Goal: Transaction & Acquisition: Purchase product/service

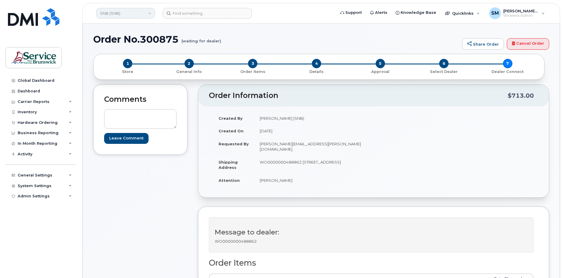
click at [138, 11] on link "SNB (SNB)" at bounding box center [125, 13] width 59 height 11
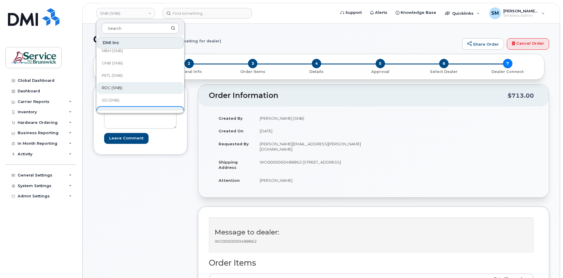
scroll to position [147, 0]
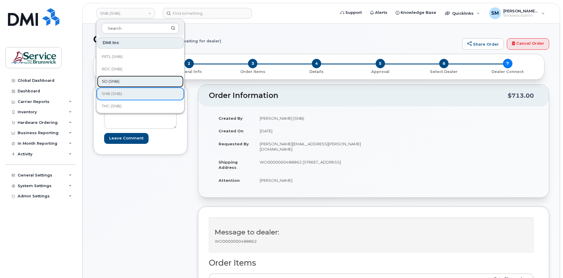
click at [121, 83] on link "SD (SNB)" at bounding box center [140, 82] width 86 height 12
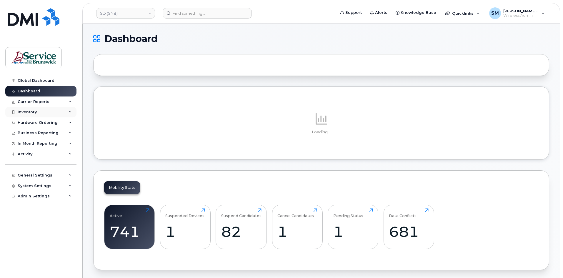
click at [28, 110] on div "Inventory" at bounding box center [27, 112] width 19 height 5
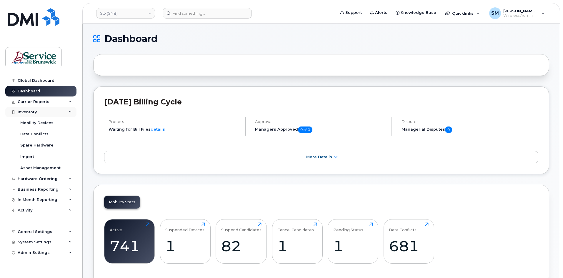
click at [41, 111] on div "Inventory" at bounding box center [40, 112] width 71 height 11
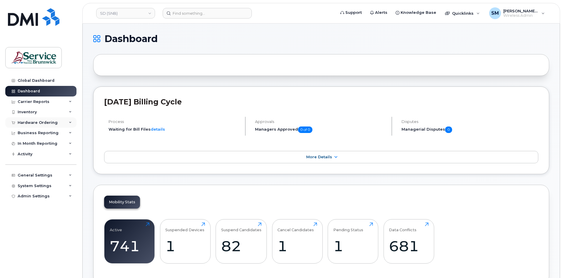
click at [40, 122] on div "Hardware Ordering" at bounding box center [38, 122] width 40 height 5
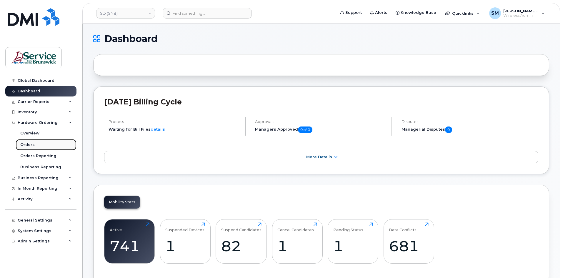
click at [31, 143] on div "Orders" at bounding box center [27, 144] width 14 height 5
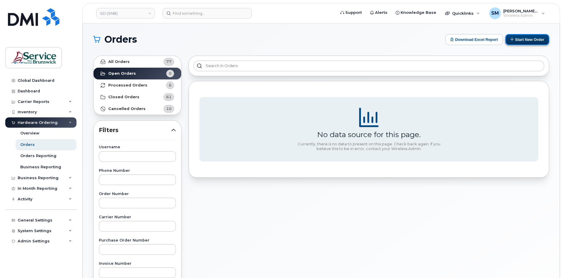
click at [536, 40] on button "Start New Order" at bounding box center [527, 39] width 44 height 11
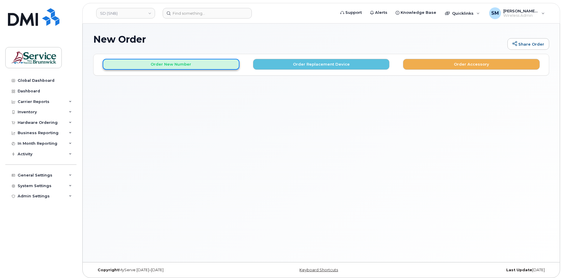
click at [205, 66] on button "Order New Number" at bounding box center [171, 64] width 137 height 11
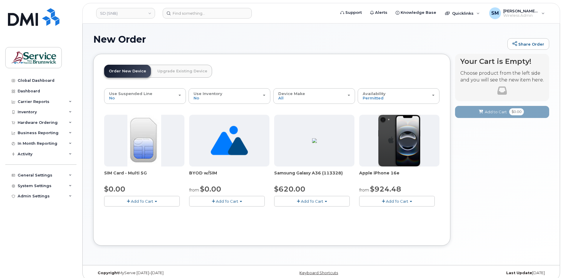
click at [317, 143] on img at bounding box center [314, 140] width 5 height 5
drag, startPoint x: 313, startPoint y: 206, endPoint x: 307, endPoint y: 206, distance: 6.2
click at [313, 206] on button "Add To Cart" at bounding box center [312, 201] width 76 height 10
drag, startPoint x: 295, startPoint y: 217, endPoint x: 303, endPoint y: 209, distance: 10.8
click at [296, 217] on link "$620.00 - 30-day activation (128GB model)" at bounding box center [324, 219] width 96 height 7
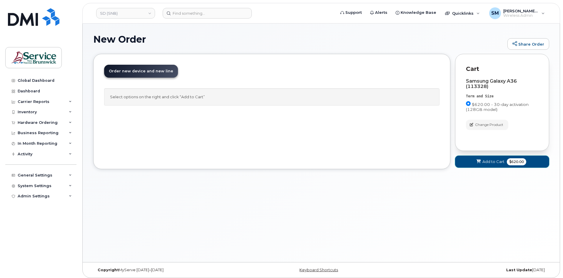
click at [480, 160] on icon at bounding box center [479, 162] width 4 height 4
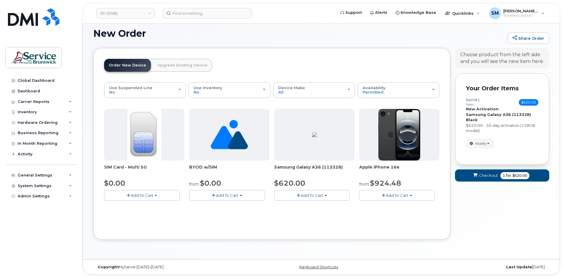
click at [482, 178] on span "Checkout" at bounding box center [488, 176] width 19 height 6
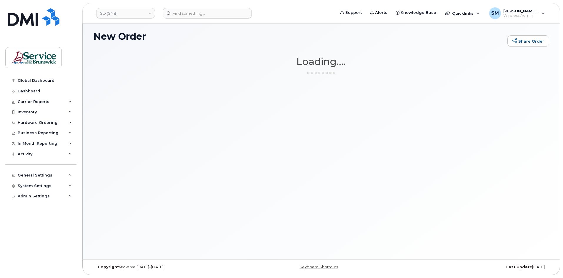
scroll to position [3, 0]
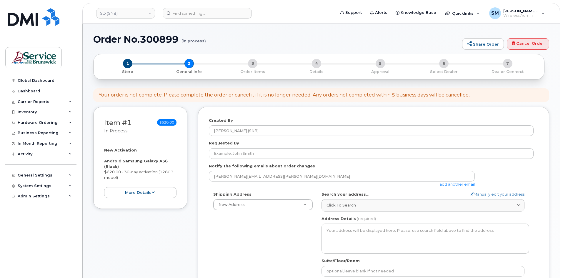
select select
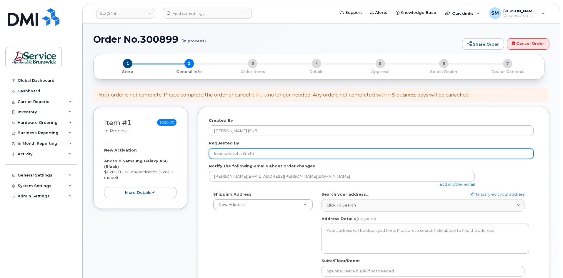
drag, startPoint x: 292, startPoint y: 156, endPoint x: 296, endPoint y: 152, distance: 5.2
click at [292, 156] on input "Requested By" at bounding box center [371, 153] width 325 height 11
paste input "[PERSON_NAME][EMAIL_ADDRESS][PERSON_NAME][DOMAIN_NAME]"
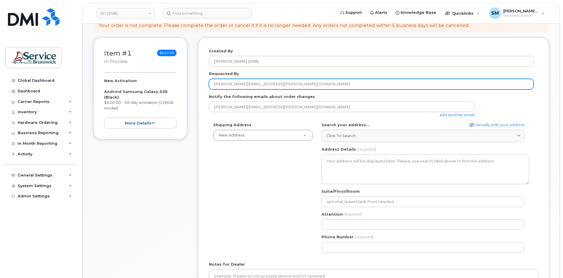
scroll to position [59, 0]
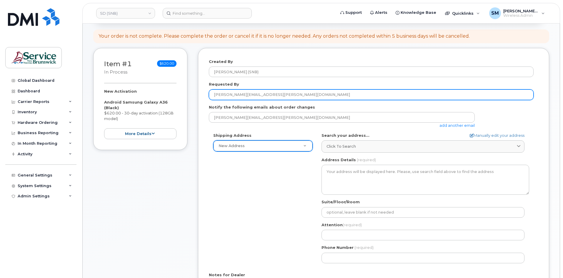
type input "[PERSON_NAME][EMAIL_ADDRESS][PERSON_NAME][DOMAIN_NAME]"
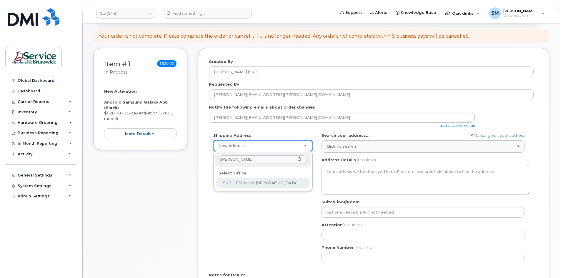
type input "Chan"
select select
type textarea "675 King Street, Rm 1072 Fredericton New Brunswick E3B 1E9"
type input "[PERSON_NAME]/[PERSON_NAME]"
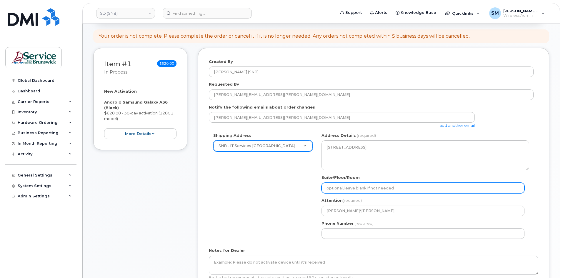
click at [338, 185] on input "Suite/Floor/Room" at bounding box center [423, 188] width 203 height 11
paste input "WO0000000488905"
select select
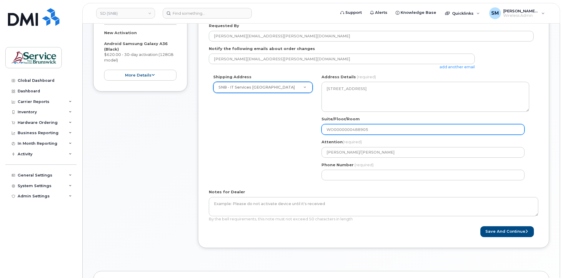
scroll to position [118, 0]
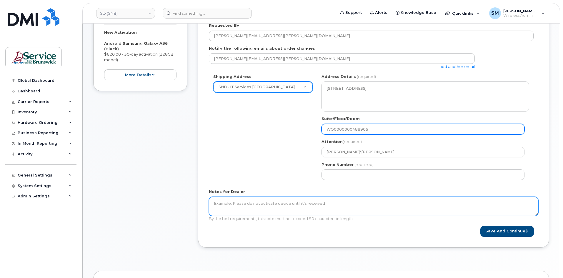
type input "WO0000000488905"
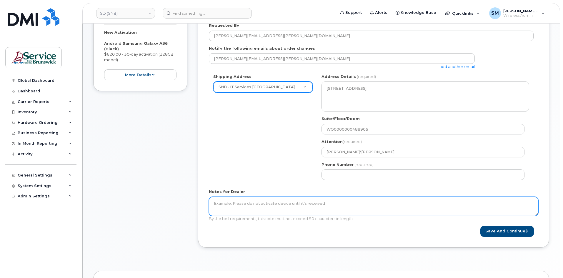
click at [268, 205] on textarea "Notes for Dealer" at bounding box center [373, 206] width 329 height 19
paste textarea "WO0000000488905"
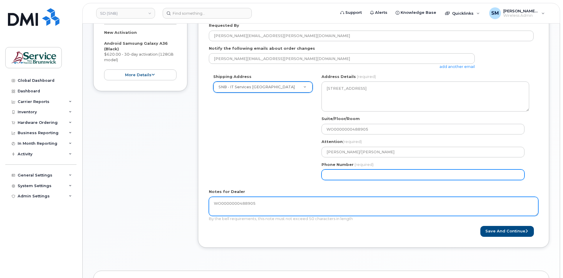
type textarea "WO0000000488905"
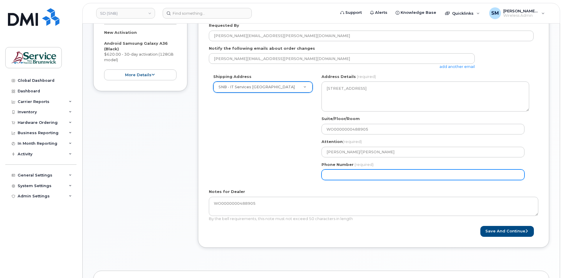
click at [371, 177] on input "Phone Number" at bounding box center [423, 174] width 203 height 11
select select
type input "506639633"
select select
type input "5066396338"
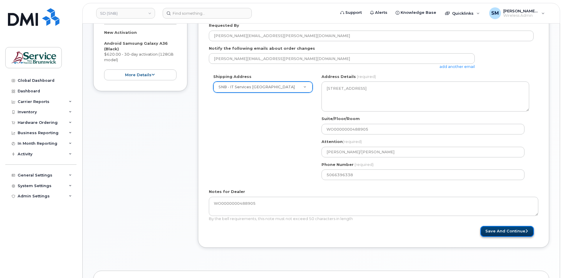
click at [500, 234] on button "Save and Continue" at bounding box center [507, 231] width 54 height 11
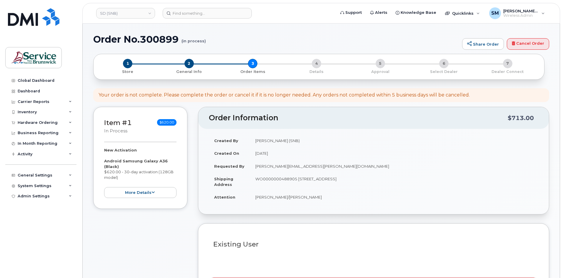
select select
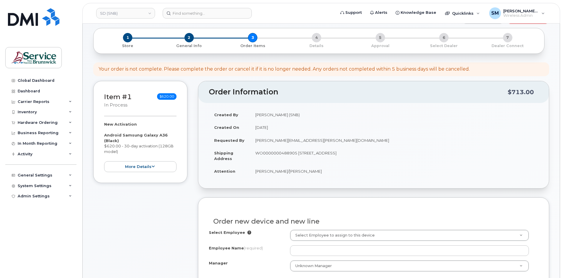
scroll to position [118, 0]
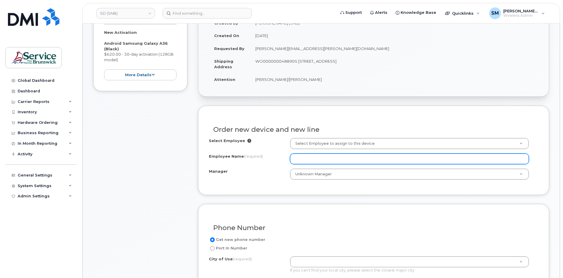
click at [412, 160] on input "Employee Name (required)" at bounding box center [409, 159] width 239 height 11
click at [321, 161] on input "Employee Name (required)" at bounding box center [409, 159] width 239 height 11
paste input "[PERSON_NAME]"
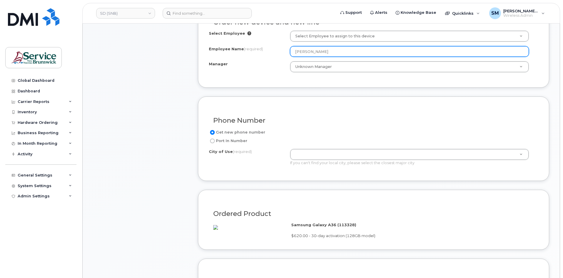
scroll to position [235, 0]
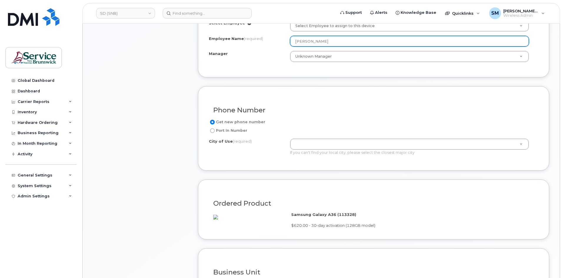
type input "[PERSON_NAME]"
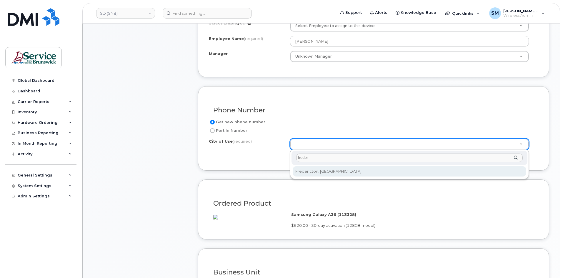
type input "freder"
type input "1578"
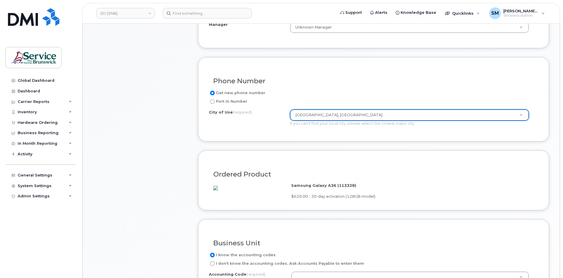
scroll to position [353, 0]
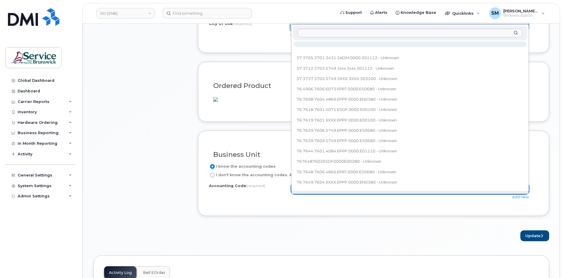
type input "76.7610.7601.XXXX.EPPP.0000.E00100"
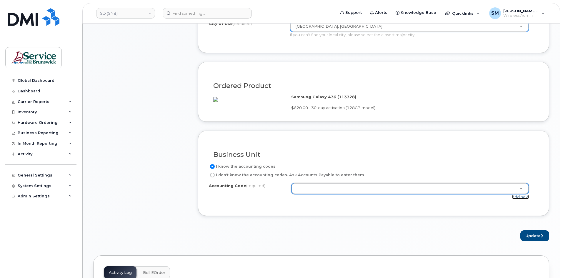
click at [522, 199] on link "add new" at bounding box center [520, 196] width 17 height 5
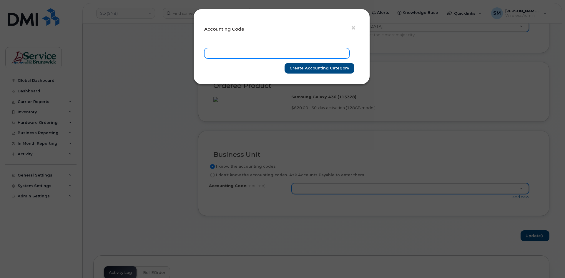
click at [300, 50] on input "text" at bounding box center [276, 53] width 145 height 11
paste input "76.7610.7601.XXXX.EPPP.0000.E00100"
type input "76.7610.7601.XXXX.EPPP.0000.E00100"
click at [323, 75] on div "× Accounting Code 76.7610.7601.XXXX.EPPP.0000.E00100 Create Accounting category" at bounding box center [281, 47] width 177 height 76
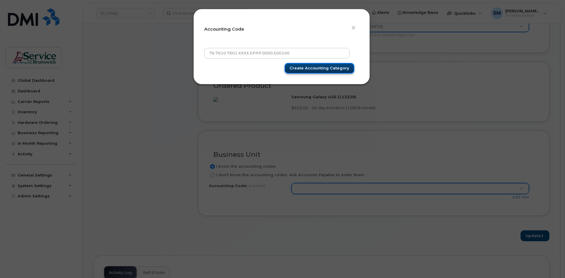
click at [325, 68] on input "Create Accounting category" at bounding box center [319, 68] width 70 height 11
type input "Create Accounting category"
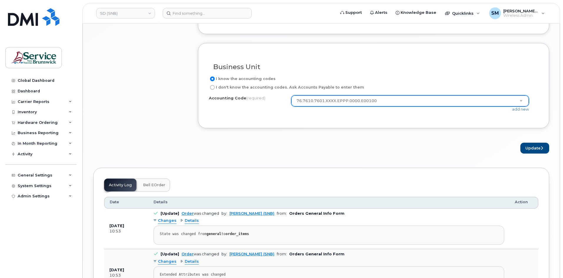
scroll to position [441, 0]
click at [545, 153] on button "Update" at bounding box center [534, 147] width 29 height 11
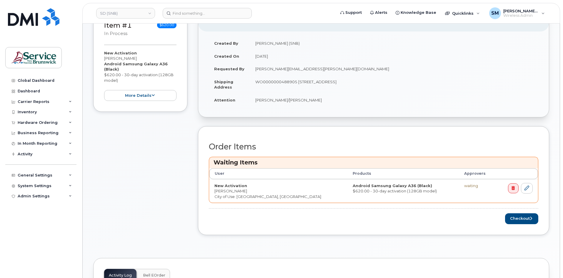
scroll to position [147, 0]
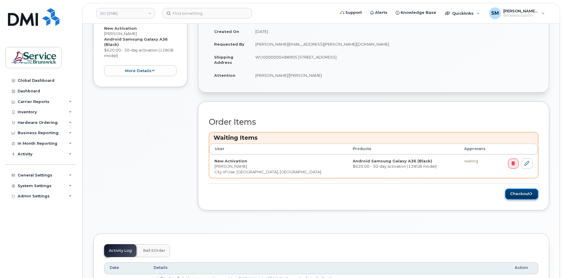
click at [529, 197] on button "Checkout" at bounding box center [521, 194] width 33 height 11
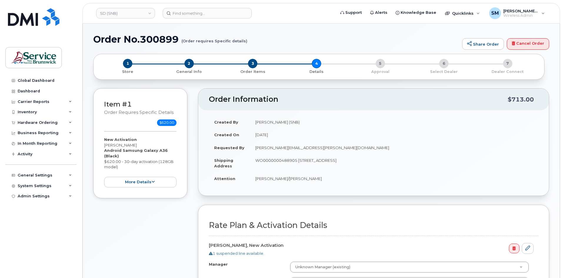
scroll to position [147, 0]
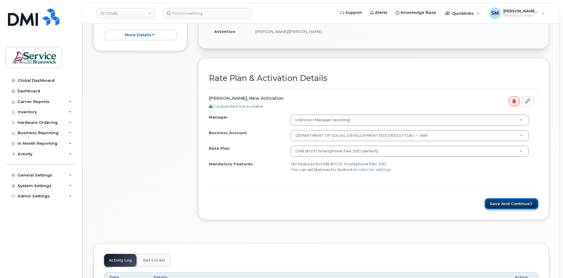
click at [496, 201] on button "Save and Continue" at bounding box center [512, 203] width 54 height 11
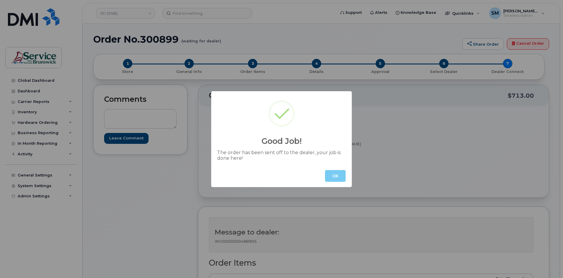
click at [336, 175] on button "OK" at bounding box center [335, 176] width 21 height 12
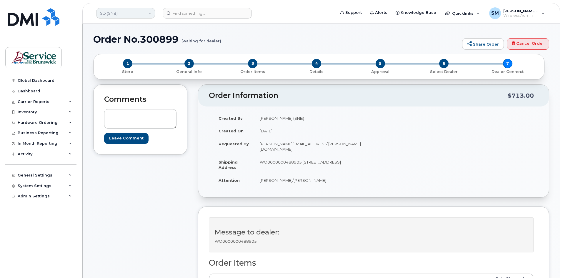
click at [143, 11] on link "SD (SNB)" at bounding box center [125, 13] width 59 height 11
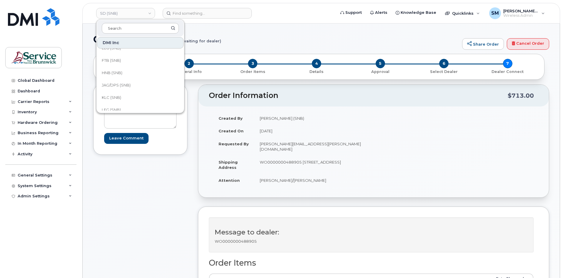
scroll to position [59, 0]
click at [125, 71] on link "HNB (SNB)" at bounding box center [140, 71] width 86 height 12
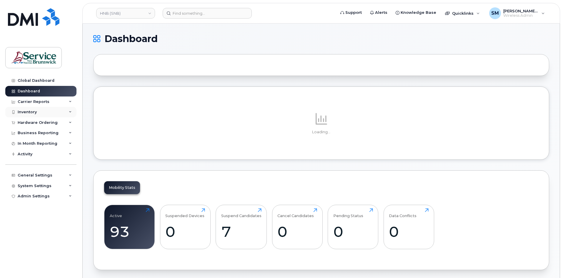
click at [28, 113] on div "Inventory" at bounding box center [27, 112] width 19 height 5
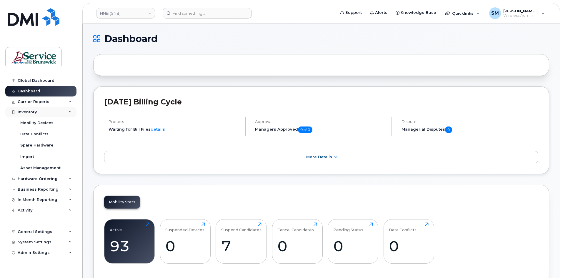
drag, startPoint x: 34, startPoint y: 112, endPoint x: 36, endPoint y: 114, distance: 3.3
click at [34, 112] on div "Inventory" at bounding box center [27, 112] width 19 height 5
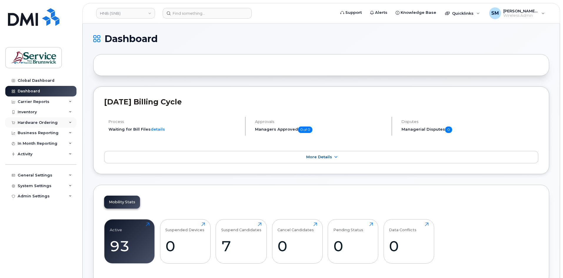
click at [46, 122] on div "Hardware Ordering" at bounding box center [38, 122] width 40 height 5
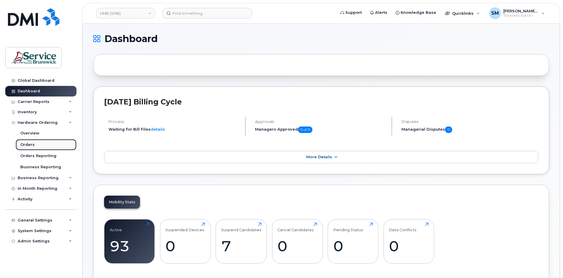
click at [37, 145] on link "Orders" at bounding box center [46, 144] width 61 height 11
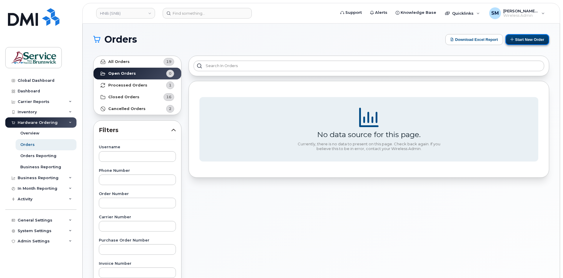
click at [513, 39] on icon at bounding box center [512, 39] width 4 height 4
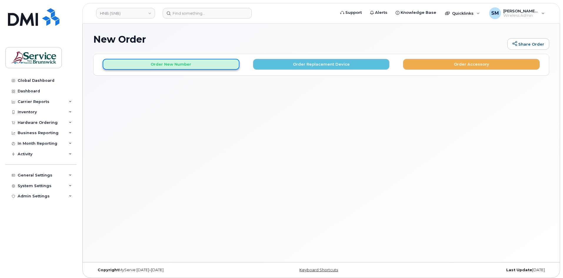
click at [178, 68] on button "Order New Number" at bounding box center [171, 64] width 137 height 11
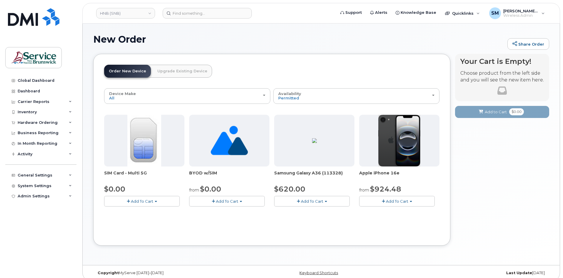
click at [367, 199] on button "Add To Cart" at bounding box center [397, 201] width 76 height 10
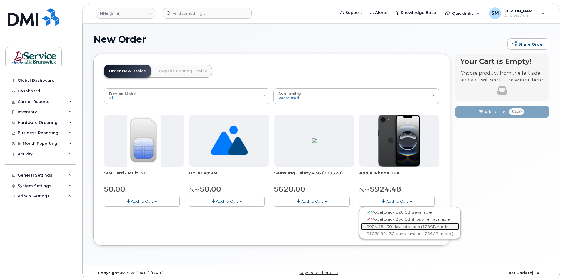
click at [409, 229] on link "$924.48 - 30-day activation (128GB model)" at bounding box center [410, 226] width 99 height 7
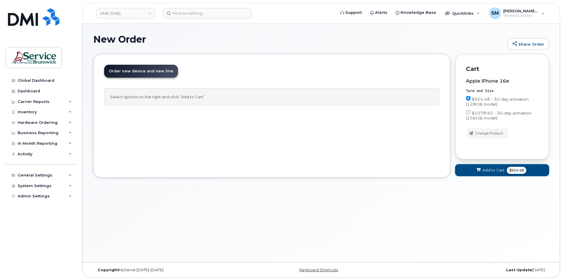
click at [484, 173] on span "Add to Cart" at bounding box center [493, 170] width 22 height 6
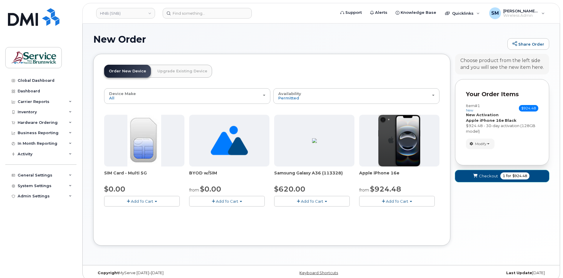
click at [476, 174] on icon "submit" at bounding box center [475, 176] width 4 height 4
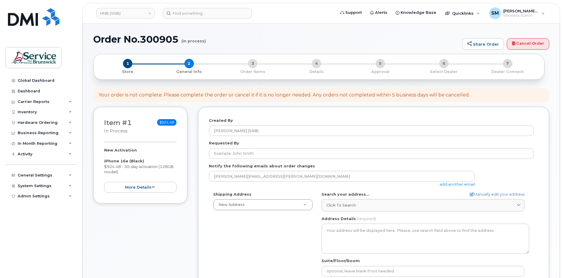
select select
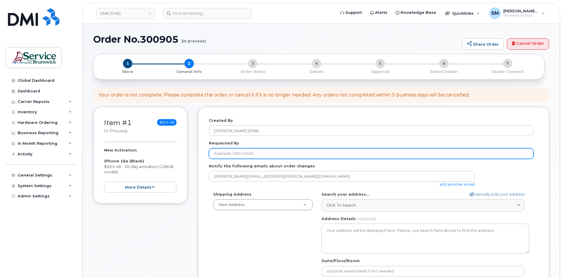
click at [260, 154] on input "Requested By" at bounding box center [371, 153] width 325 height 11
paste input "[PERSON_NAME][EMAIL_ADDRESS][PERSON_NAME][DOMAIN_NAME]"
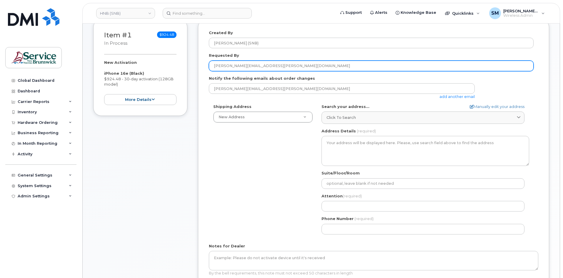
scroll to position [88, 0]
type input "[PERSON_NAME][EMAIL_ADDRESS][PERSON_NAME][DOMAIN_NAME]"
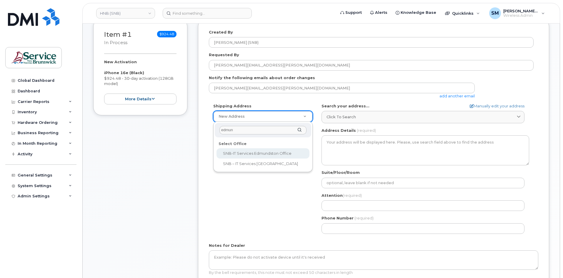
type input "edmun"
select select
type textarea "[STREET_ADDRESS][PERSON_NAME]"
type input "[PERSON_NAME]/[PERSON_NAME]"
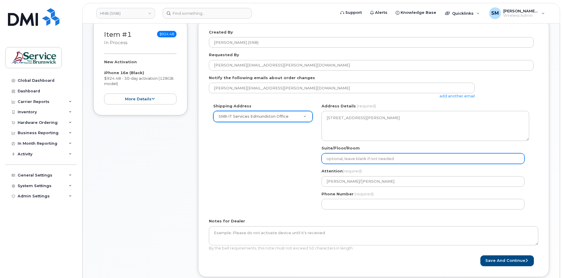
drag, startPoint x: 372, startPoint y: 155, endPoint x: 365, endPoint y: 163, distance: 10.4
click at [372, 155] on input "Suite/Floor/Room" at bounding box center [423, 158] width 203 height 11
paste input "WO0000000489434"
select select
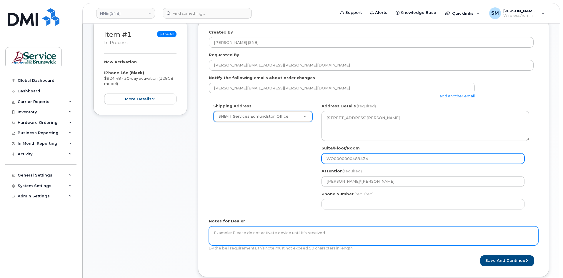
type input "WO0000000489434"
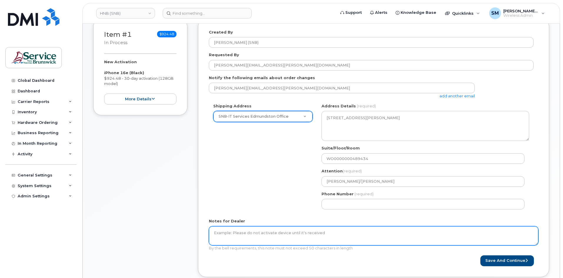
click at [268, 241] on textarea "Notes for Dealer" at bounding box center [373, 235] width 329 height 19
paste textarea "WO0000000489434"
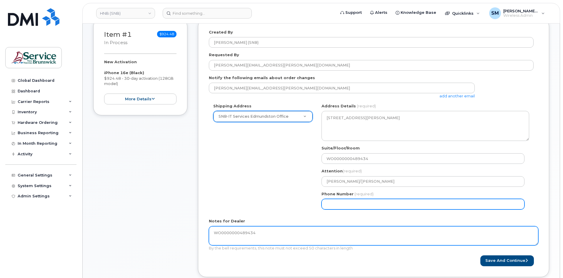
type textarea "WO0000000489434"
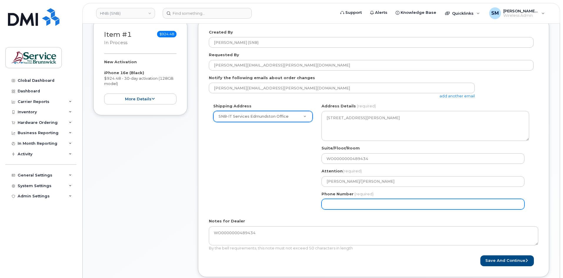
click at [383, 204] on input "Phone Number" at bounding box center [423, 204] width 203 height 11
select select
type input "506639633"
select select
type input "5066396338"
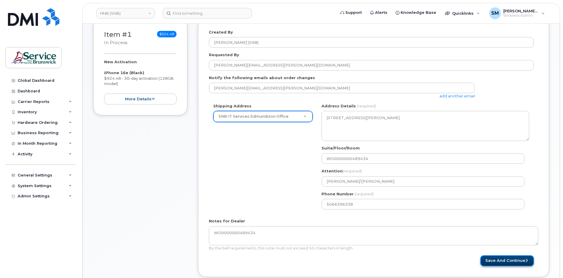
click at [527, 262] on icon "submit" at bounding box center [526, 261] width 2 height 4
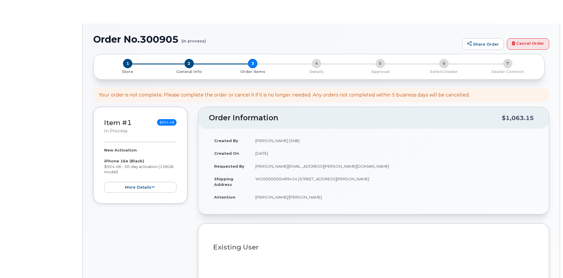
select select
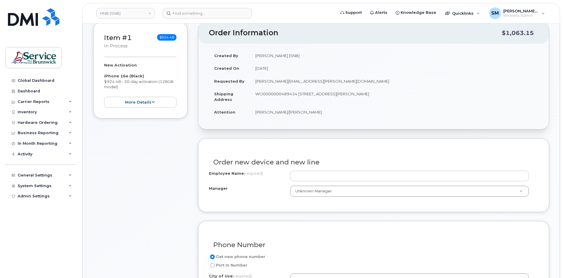
scroll to position [88, 0]
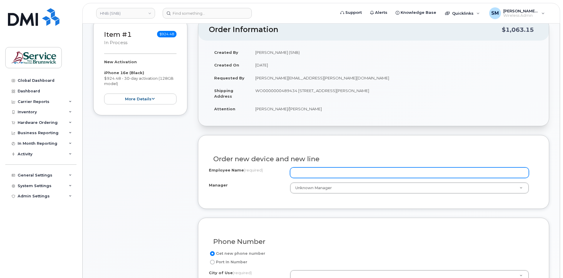
click at [339, 167] on input "Employee Name (required)" at bounding box center [409, 172] width 239 height 11
paste input "[PERSON_NAME]"
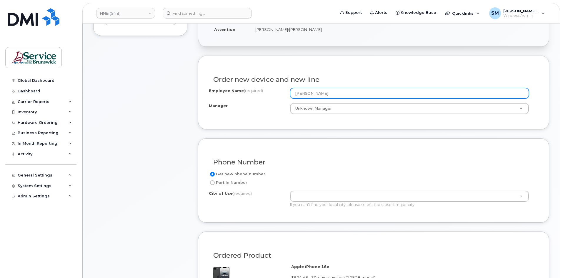
scroll to position [177, 0]
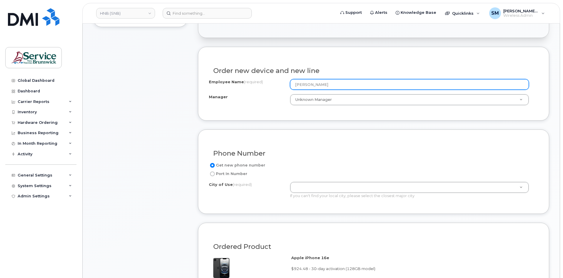
type input "Mathieu Morin"
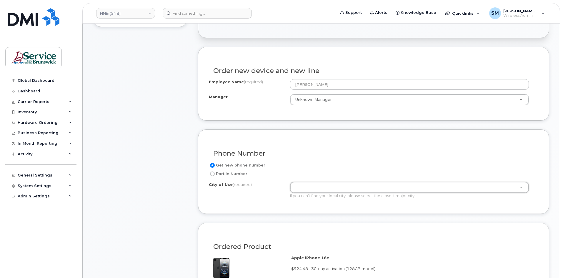
drag, startPoint x: 306, startPoint y: 184, endPoint x: 302, endPoint y: 190, distance: 7.2
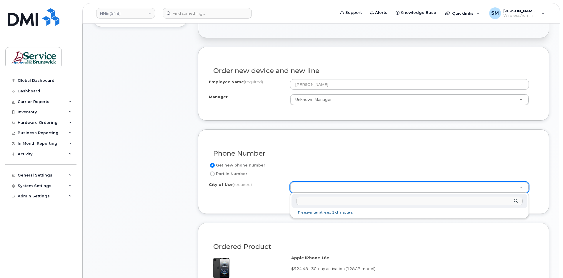
click at [306, 206] on div at bounding box center [410, 201] width 236 height 14
drag, startPoint x: 306, startPoint y: 206, endPoint x: 300, endPoint y: 195, distance: 12.0
drag, startPoint x: 300, startPoint y: 195, endPoint x: 365, endPoint y: 200, distance: 64.6
paste input "Edmundston"
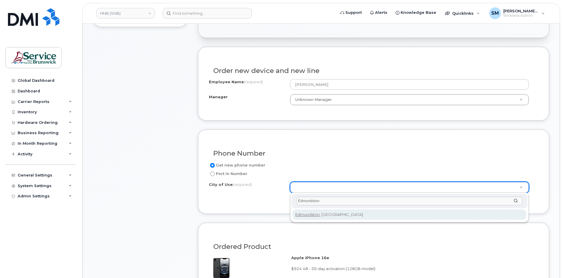
type input "Edmundston"
type input "1548"
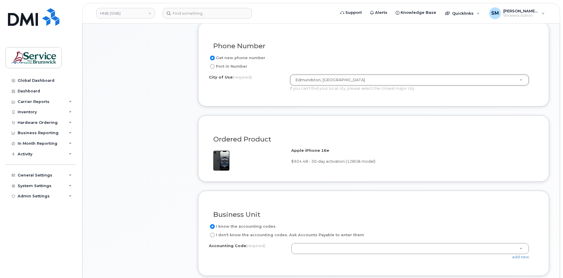
scroll to position [294, 0]
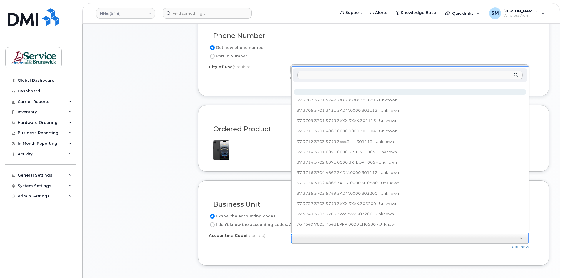
type input "37.3706.3702.6072.3ADM.0000.301112"
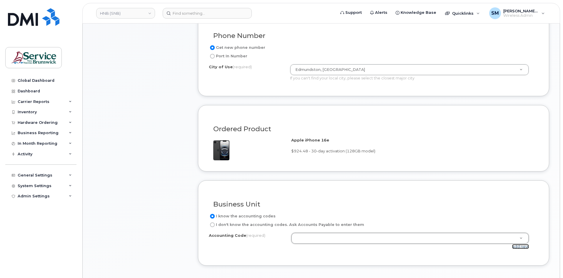
click at [524, 248] on link "add new" at bounding box center [520, 246] width 17 height 5
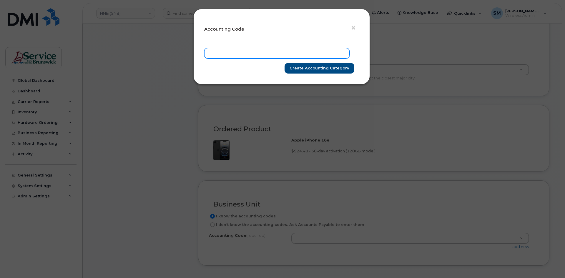
paste input "37.3706.3702.6072.3ADM.0000.301112"
type input "37.3706.3702.6072.3ADM.0000.301112"
click at [309, 67] on input "Create Accounting category" at bounding box center [319, 68] width 70 height 11
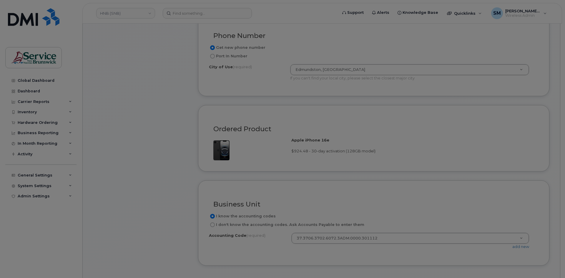
type input "Create Accounting category"
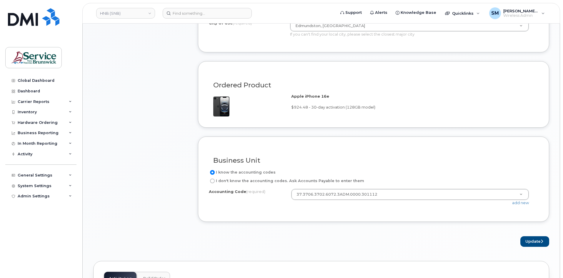
scroll to position [382, 0]
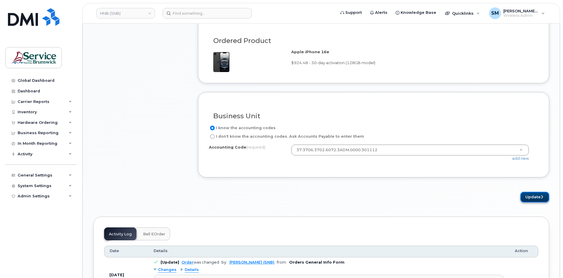
click at [529, 197] on button "Update" at bounding box center [534, 197] width 29 height 11
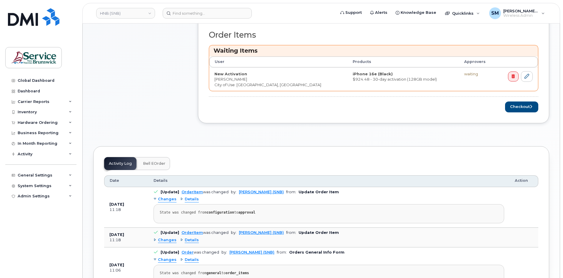
scroll to position [235, 0]
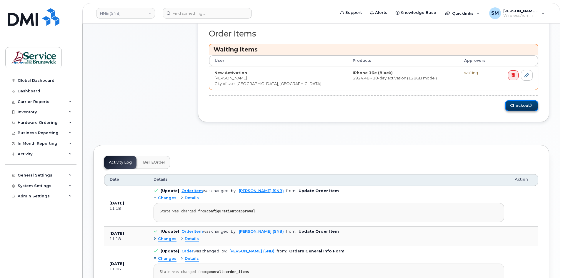
click at [516, 104] on button "Checkout" at bounding box center [521, 105] width 33 height 11
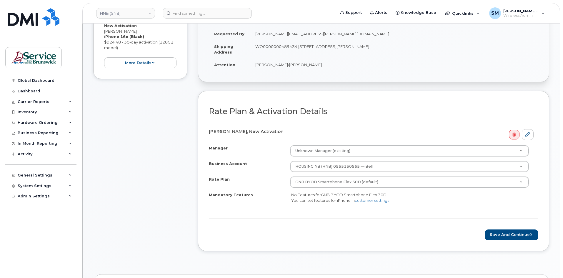
scroll to position [118, 0]
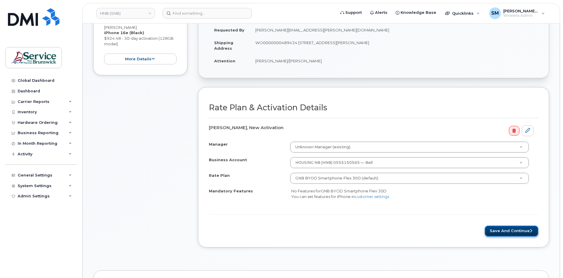
click at [523, 227] on button "Save and Continue" at bounding box center [512, 231] width 54 height 11
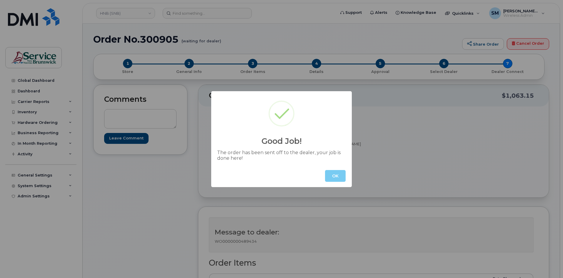
click at [333, 178] on button "OK" at bounding box center [335, 176] width 21 height 12
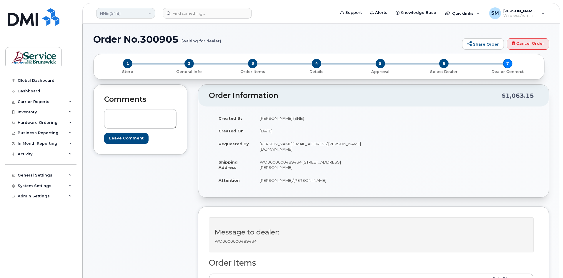
click at [144, 12] on link "HNB (SNB)" at bounding box center [125, 13] width 59 height 11
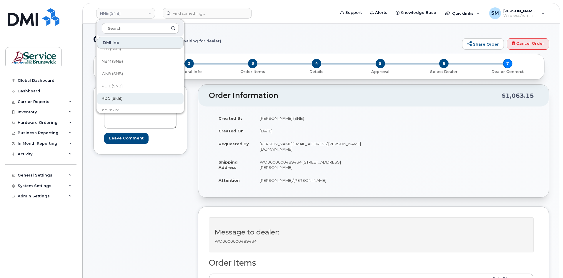
scroll to position [147, 0]
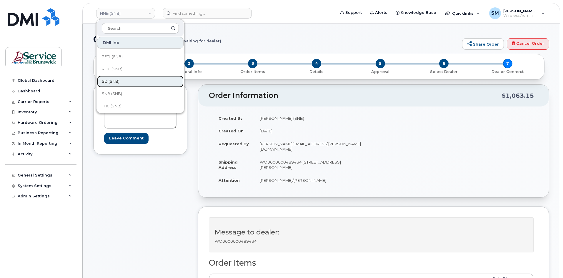
click at [126, 83] on link "SD (SNB)" at bounding box center [140, 82] width 86 height 12
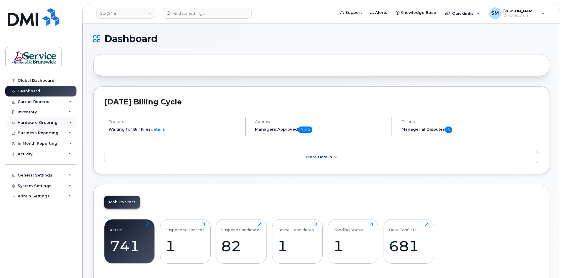
click at [53, 123] on div "Hardware Ordering" at bounding box center [38, 122] width 40 height 5
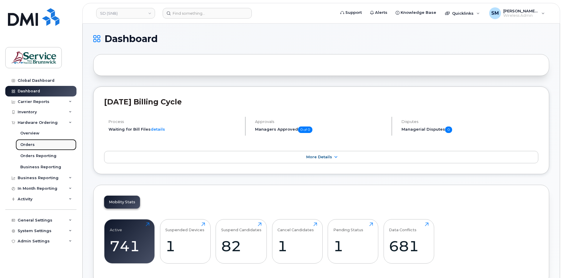
click at [35, 146] on link "Orders" at bounding box center [46, 144] width 61 height 11
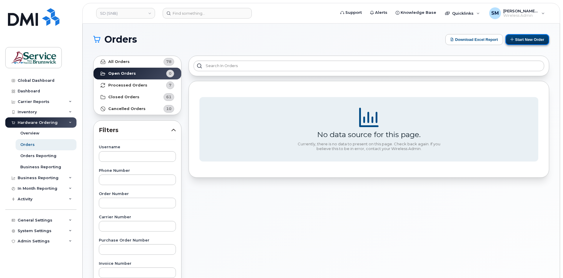
click at [532, 41] on button "Start New Order" at bounding box center [527, 39] width 44 height 11
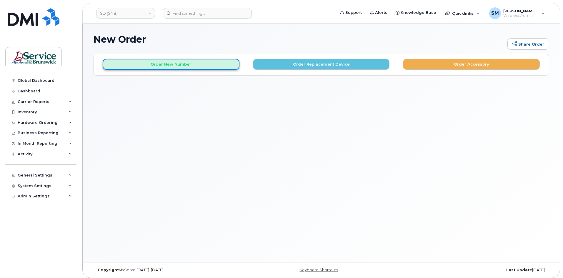
click at [159, 62] on button "Order New Number" at bounding box center [171, 64] width 137 height 11
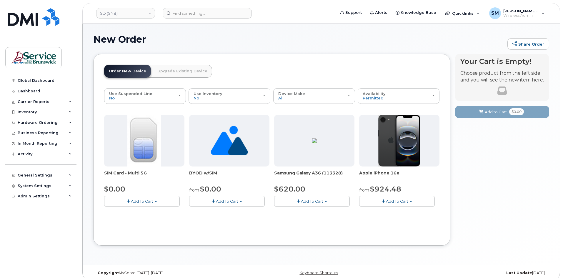
click at [396, 203] on span "Add To Cart" at bounding box center [397, 201] width 22 height 5
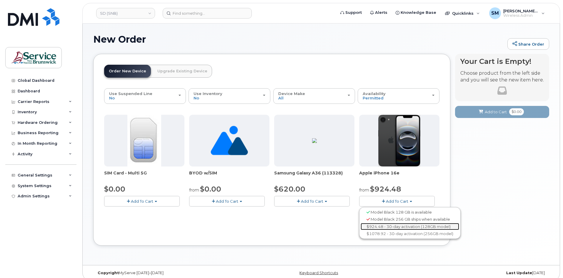
click at [401, 228] on link "$924.48 - 30-day activation (128GB model)" at bounding box center [410, 226] width 99 height 7
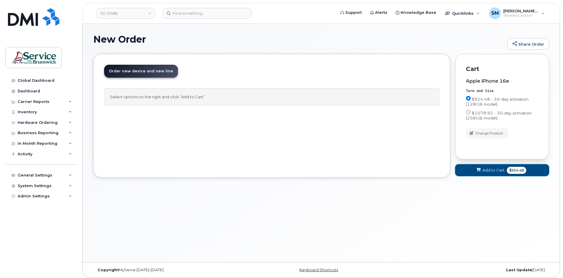
click at [499, 170] on span "Add to Cart" at bounding box center [493, 170] width 22 height 6
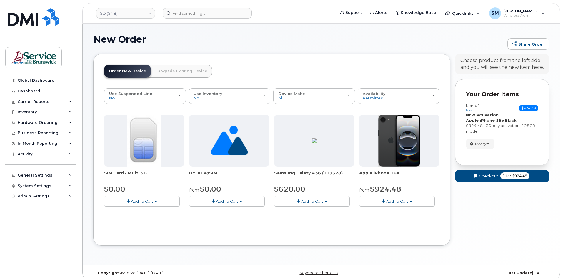
click at [412, 199] on button "Add To Cart" at bounding box center [397, 201] width 76 height 10
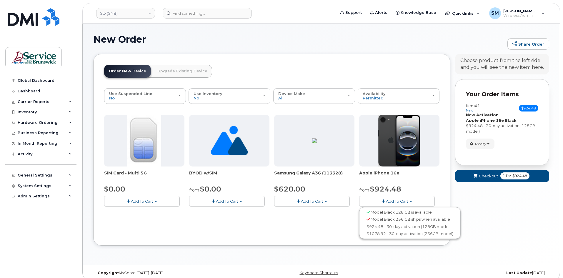
click at [506, 221] on div "Your Cart is Empty! Choose product from the left side and you will see the new …" at bounding box center [502, 154] width 94 height 201
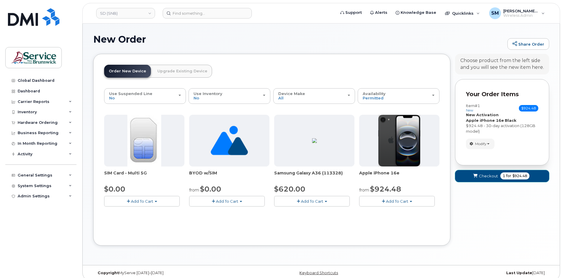
click at [492, 177] on span "Checkout" at bounding box center [488, 176] width 19 height 6
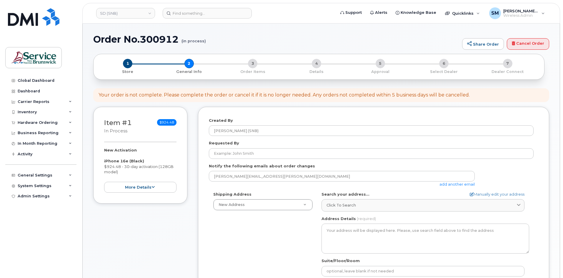
select select
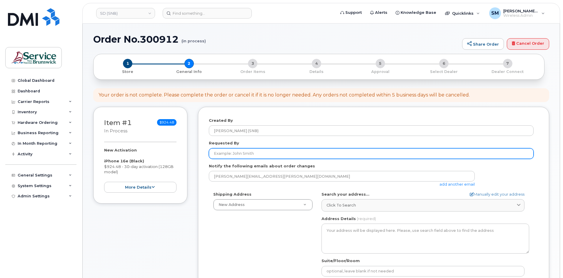
drag, startPoint x: 229, startPoint y: 153, endPoint x: 259, endPoint y: 145, distance: 31.3
click at [229, 153] on input "Requested By" at bounding box center [371, 153] width 325 height 11
paste input "Jean.Quinn@gnb.ca"
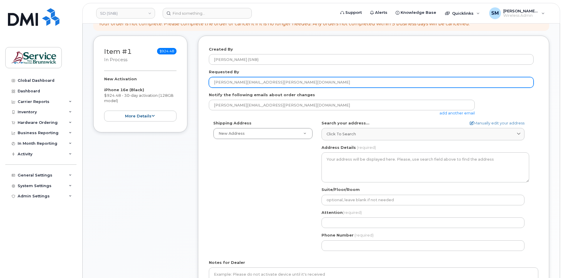
scroll to position [88, 0]
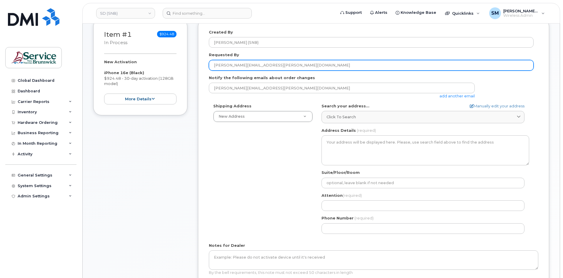
type input "Jean.Quinn@gnb.ca"
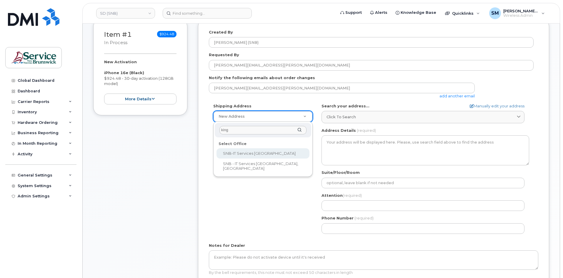
type input "king"
select select
type textarea "15 King Sq N Saint John New Brunswick E2L 1E6"
type input "Cory Ducey"
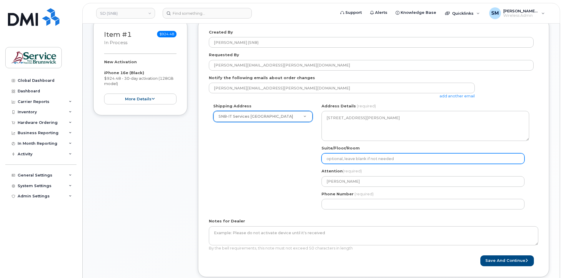
click at [361, 160] on input "Suite/Floor/Room" at bounding box center [423, 158] width 203 height 11
paste input "WO0000000489322"
select select
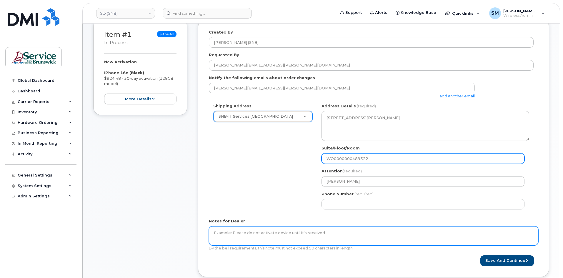
type input "WO0000000489322"
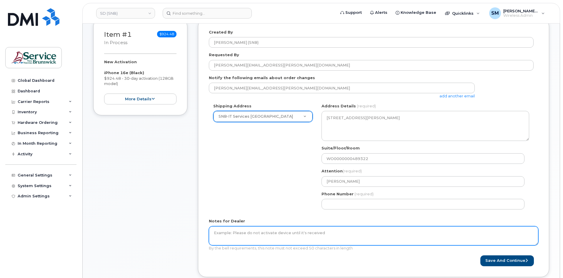
click at [316, 241] on textarea "Notes for Dealer" at bounding box center [373, 235] width 329 height 19
paste textarea "WO0000000489322"
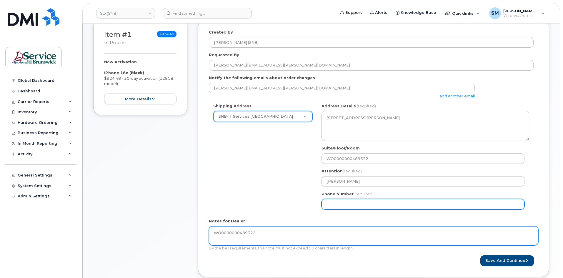
type textarea "WO0000000489322"
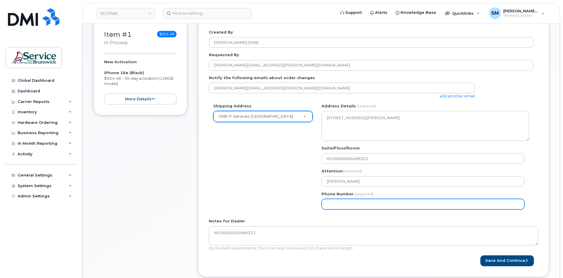
click at [353, 201] on input "Phone Number" at bounding box center [423, 204] width 203 height 11
select select
type input "506639633"
select select
type input "5066396338"
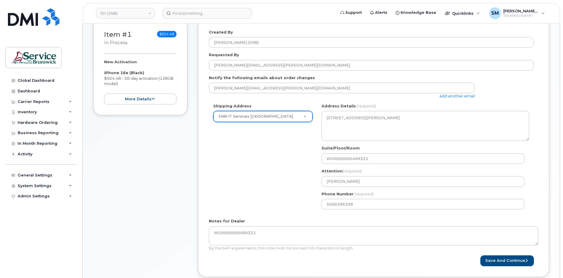
click at [513, 255] on form "Created By Slattery, Matthew (SNB) Requested By Jean.Quinn@gnb.ca Notify the fo…" at bounding box center [373, 147] width 329 height 237
click at [513, 262] on button "Save and Continue" at bounding box center [507, 260] width 54 height 11
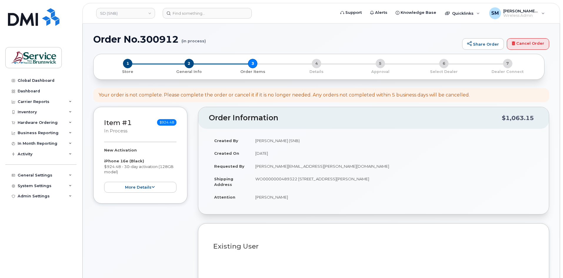
select select
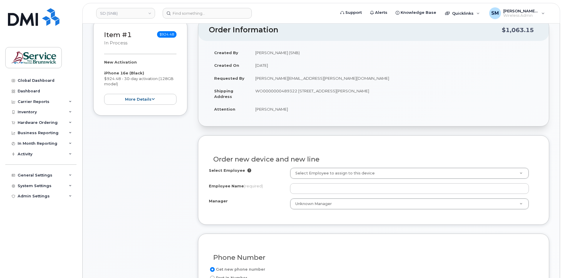
scroll to position [88, 0]
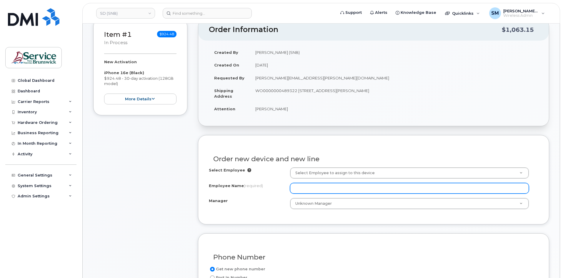
click at [330, 189] on input "Employee Name (required)" at bounding box center [409, 188] width 239 height 11
paste input "[PERSON_NAME]"
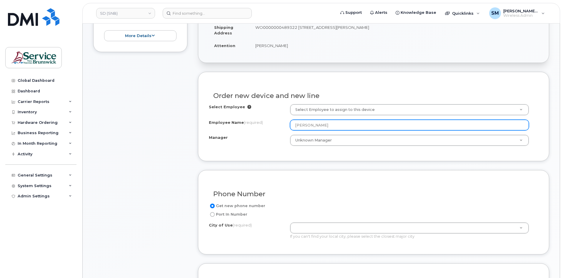
scroll to position [177, 0]
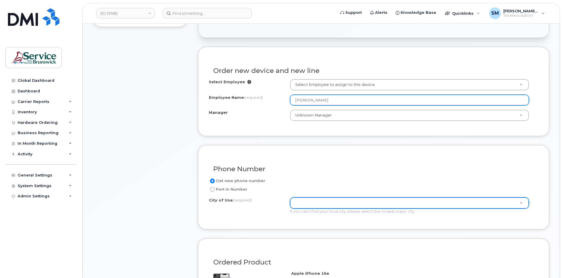
type input "Karen Watson"
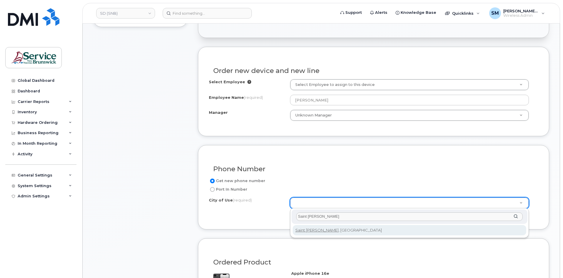
type input "Saint john"
type input "2008"
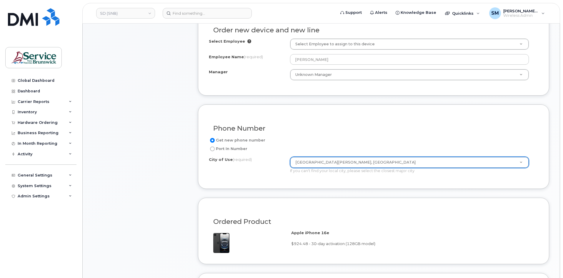
scroll to position [324, 0]
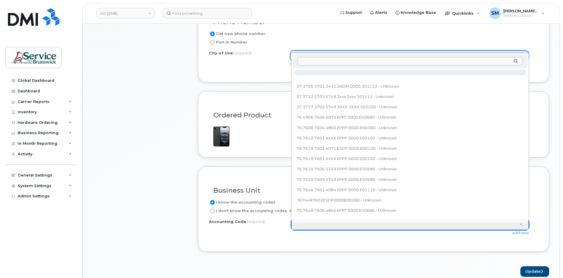
type input "76.4906.7606.6073.ERPT.0000.ES0680"
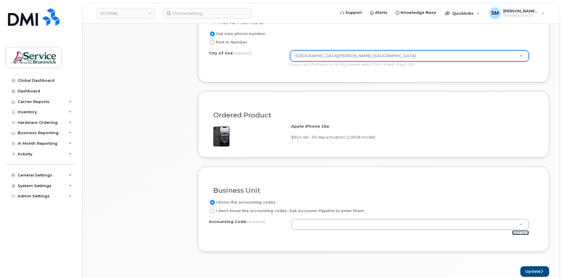
click at [520, 234] on link "add new" at bounding box center [520, 232] width 17 height 5
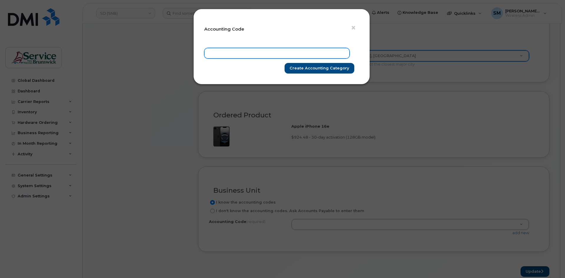
click at [290, 52] on input "text" at bounding box center [276, 53] width 145 height 11
paste input "76.4906.7606.6073.ERPT.0000.ES0680"
type input "76.4906.7606.6073.ERPT.0000.ES0680"
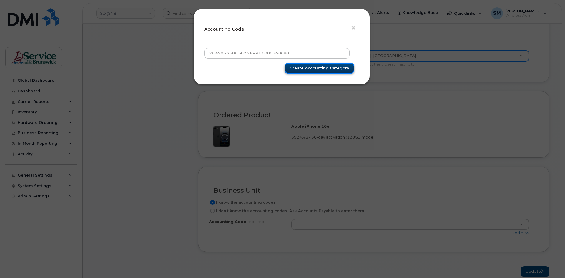
click at [307, 65] on input "Create Accounting category" at bounding box center [319, 68] width 70 height 11
type input "Create Accounting category"
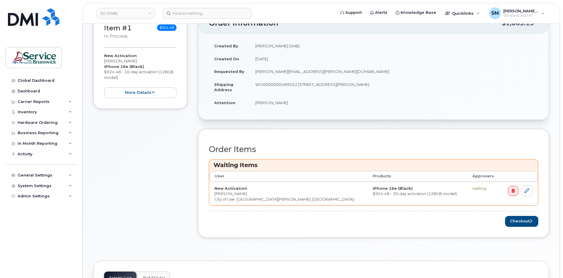
scroll to position [147, 0]
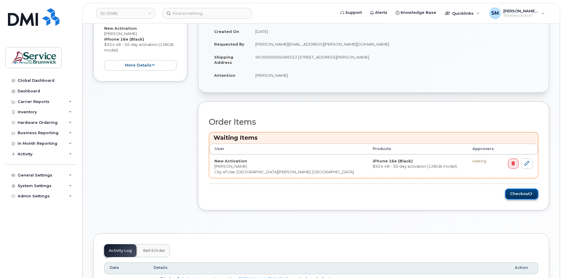
click at [521, 196] on button "Checkout" at bounding box center [521, 194] width 33 height 11
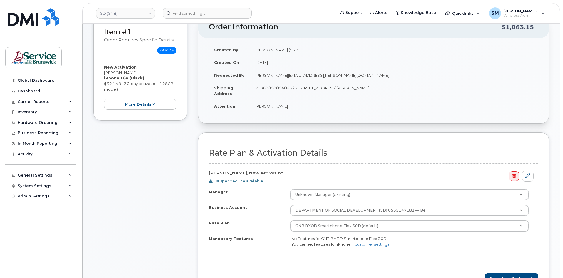
scroll to position [147, 0]
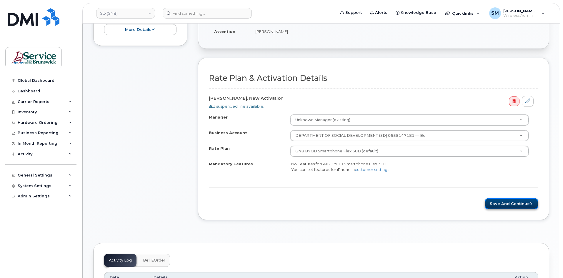
click at [528, 207] on button "Save and Continue" at bounding box center [512, 203] width 54 height 11
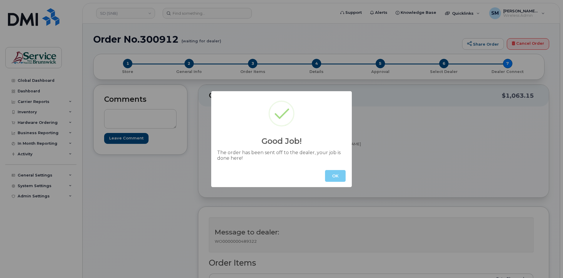
click at [330, 174] on button "OK" at bounding box center [335, 176] width 21 height 12
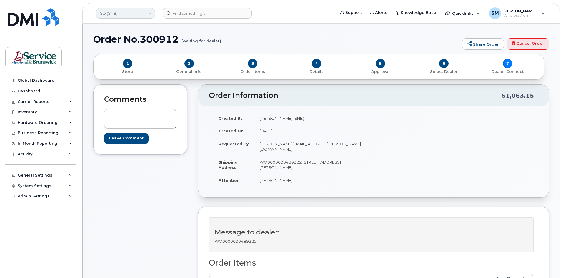
click at [109, 10] on link "SD (SNB)" at bounding box center [125, 13] width 59 height 11
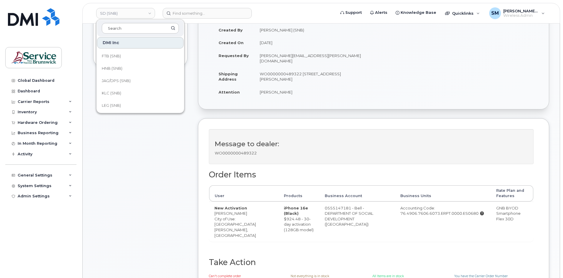
scroll to position [61, 0]
click at [126, 69] on link "HNB (SNB)" at bounding box center [140, 69] width 86 height 12
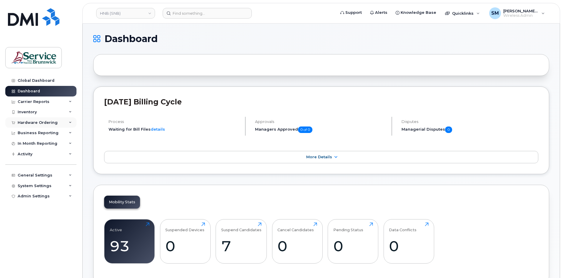
click at [41, 122] on div "Hardware Ordering" at bounding box center [38, 122] width 40 height 5
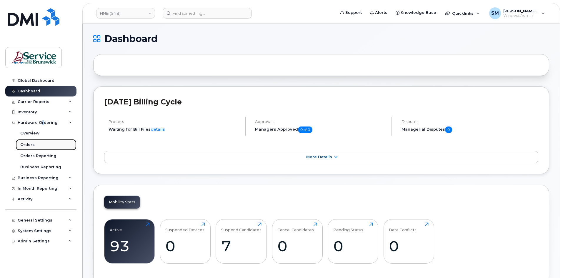
click at [26, 145] on div "Orders" at bounding box center [27, 144] width 14 height 5
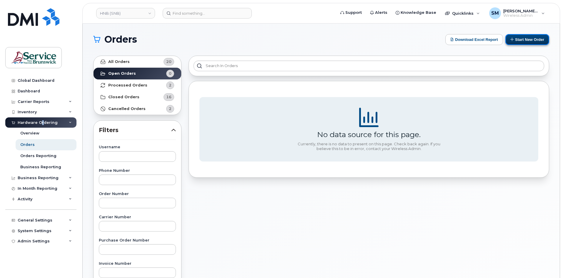
click at [538, 38] on button "Start New Order" at bounding box center [527, 39] width 44 height 11
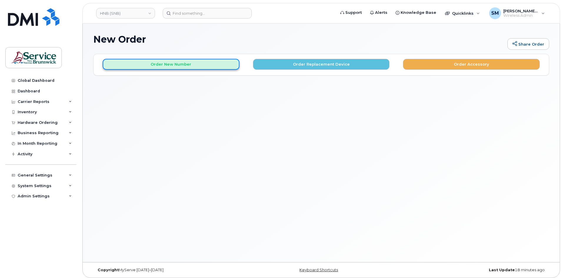
click at [186, 67] on button "Order New Number" at bounding box center [171, 64] width 137 height 11
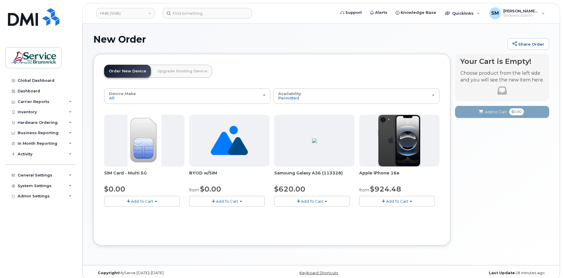
click at [398, 201] on span "Add To Cart" at bounding box center [397, 201] width 22 height 5
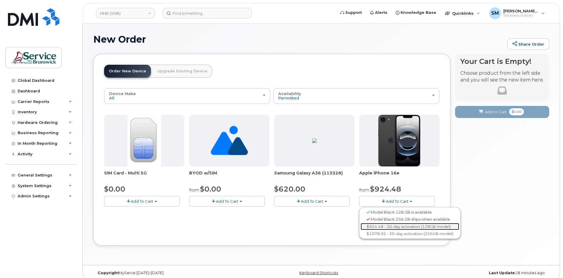
click at [397, 226] on link "$924.48 - 30-day activation (128GB model)" at bounding box center [410, 226] width 99 height 7
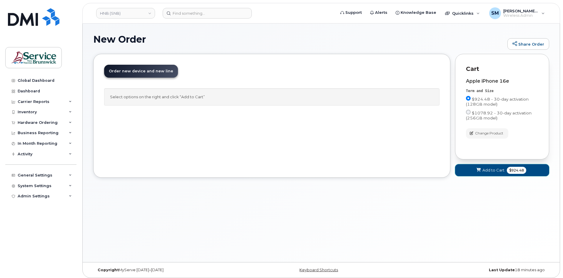
click at [499, 169] on span "Add to Cart" at bounding box center [493, 170] width 22 height 6
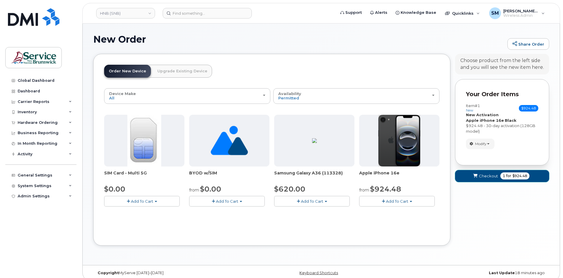
click at [489, 174] on span "Checkout" at bounding box center [488, 176] width 19 height 6
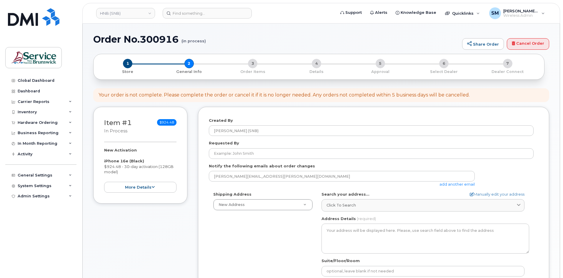
select select
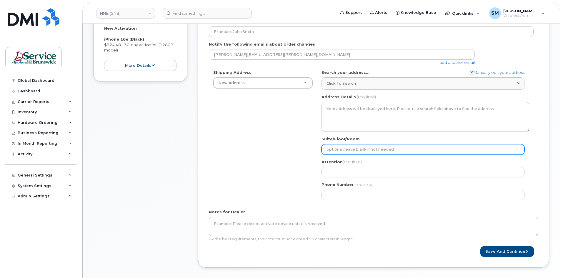
scroll to position [59, 0]
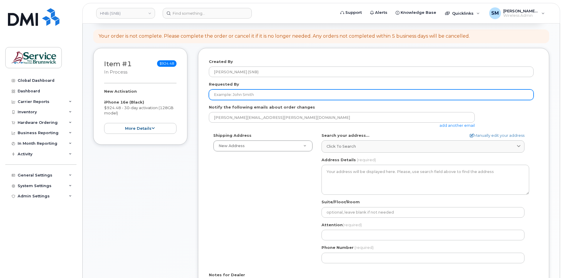
click at [332, 95] on input "Requested By" at bounding box center [371, 94] width 325 height 11
paste input "[EMAIL_ADDRESS][DOMAIN_NAME]"
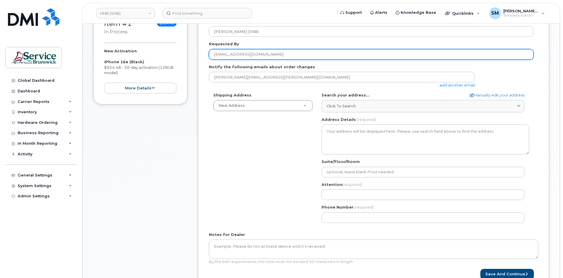
scroll to position [118, 0]
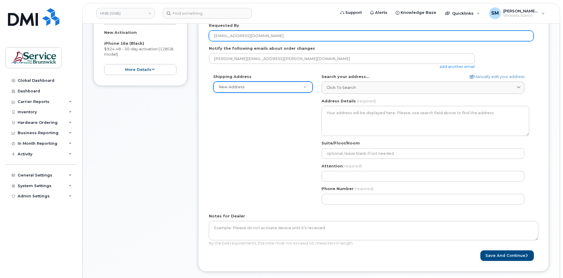
type input "[EMAIL_ADDRESS][DOMAIN_NAME]"
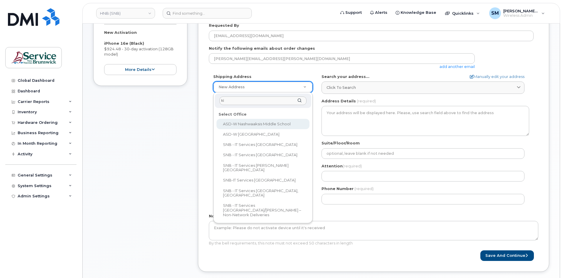
type input "kin"
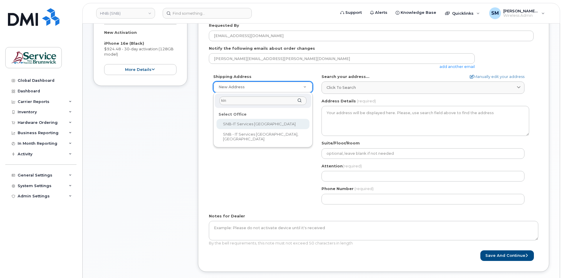
select select
type textarea "[STREET_ADDRESS][PERSON_NAME]"
type input "[PERSON_NAME]"
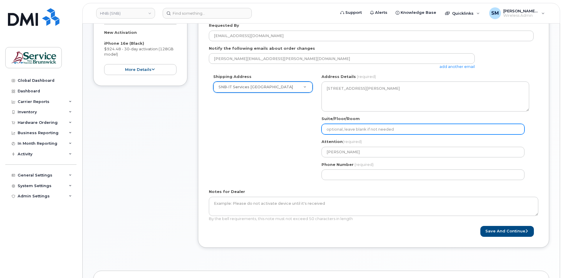
click at [332, 131] on input "Suite/Floor/Room" at bounding box center [423, 129] width 203 height 11
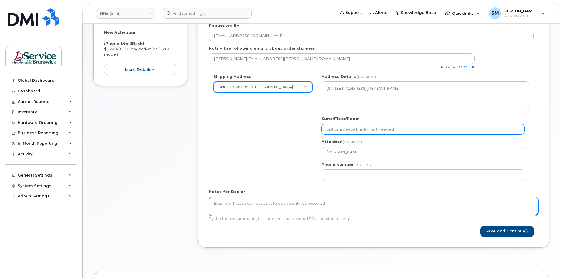
paste input "WO0000000489565"
select select
type input "WO0000000489565"
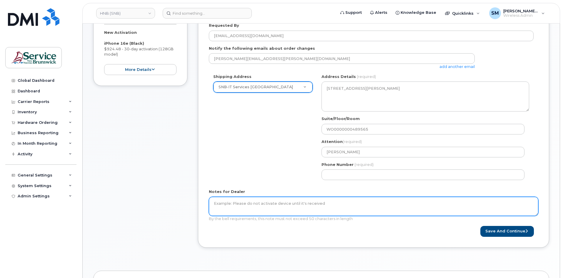
click at [301, 206] on textarea "Notes for Dealer" at bounding box center [373, 206] width 329 height 19
paste textarea "WO0000000489565"
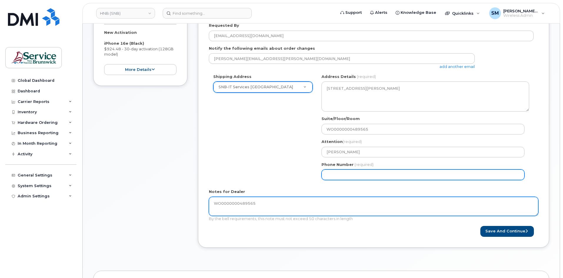
type textarea "WO0000000489565"
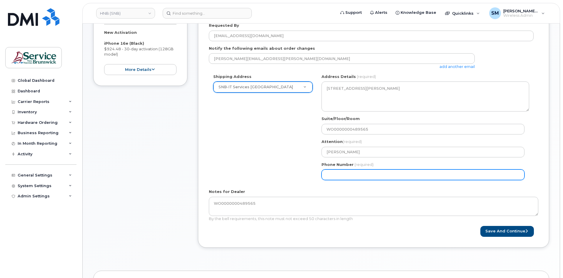
click at [355, 174] on input "Phone Number" at bounding box center [423, 174] width 203 height 11
select select
type input "506639633"
select select
type input "5066396338"
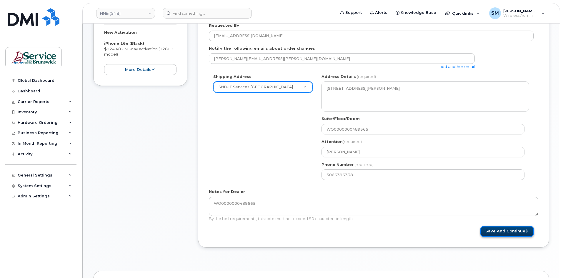
click at [510, 231] on button "Save and Continue" at bounding box center [507, 231] width 54 height 11
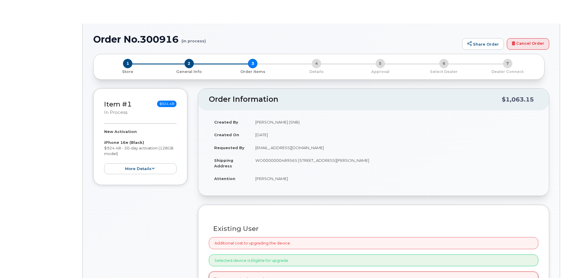
radio input "true"
select select
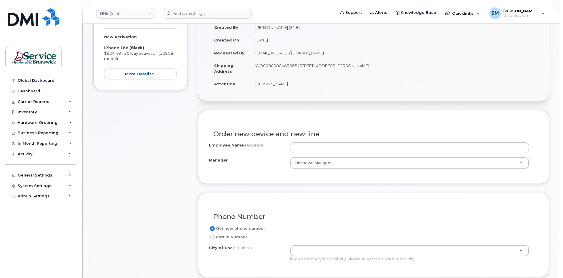
scroll to position [118, 0]
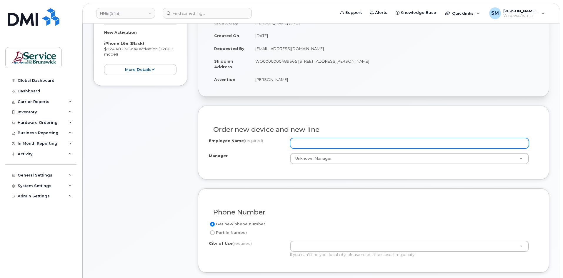
click at [322, 146] on input "Employee Name (required)" at bounding box center [409, 143] width 239 height 11
paste input "[PERSON_NAME]"
type input "[PERSON_NAME]"
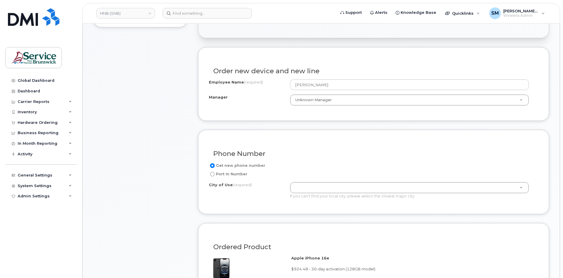
scroll to position [177, 0]
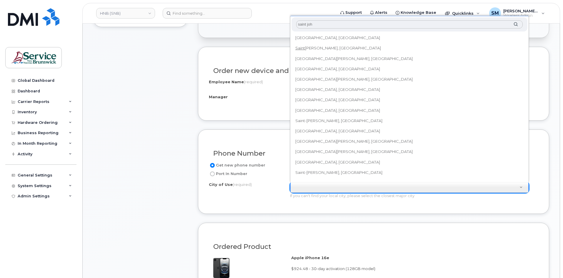
type input "saint john"
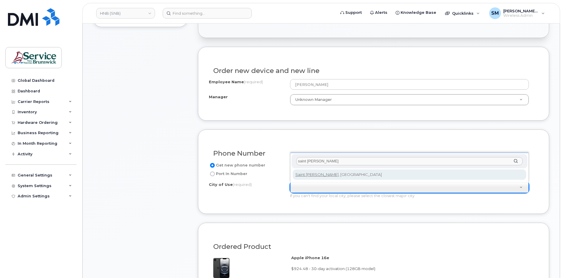
type input "2008"
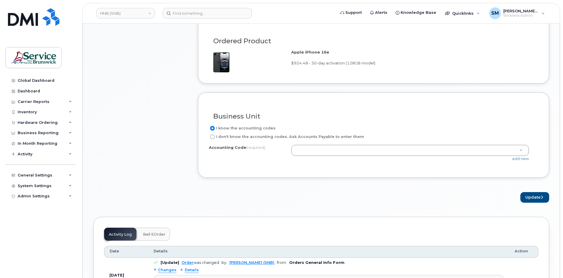
scroll to position [382, 0]
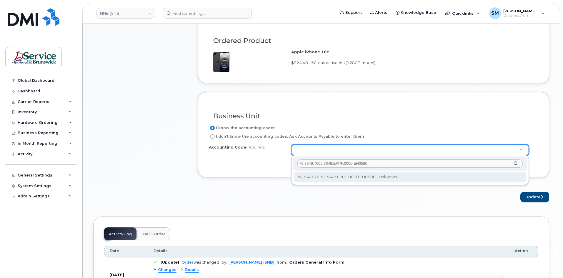
type input "76.7649.7605.7648.EPPP.0000.EH0580"
drag, startPoint x: 386, startPoint y: 178, endPoint x: 431, endPoint y: 185, distance: 45.9
select select "76.7649.7605.7648.EPPP.0000.EH0580"
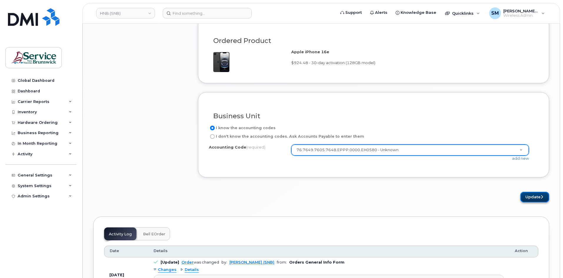
click at [539, 193] on button "Update" at bounding box center [534, 197] width 29 height 11
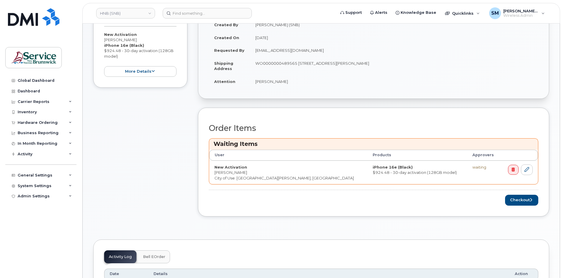
scroll to position [147, 0]
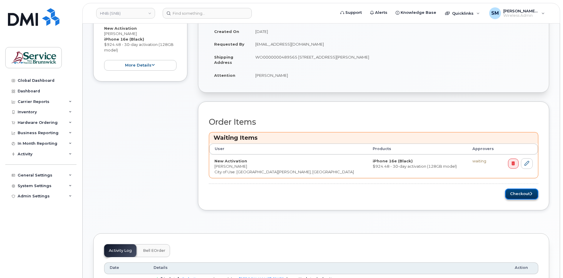
click at [515, 195] on button "Checkout" at bounding box center [521, 194] width 33 height 11
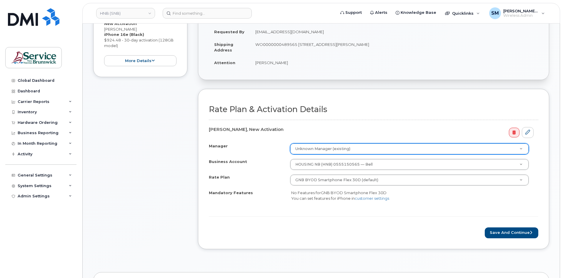
scroll to position [118, 0]
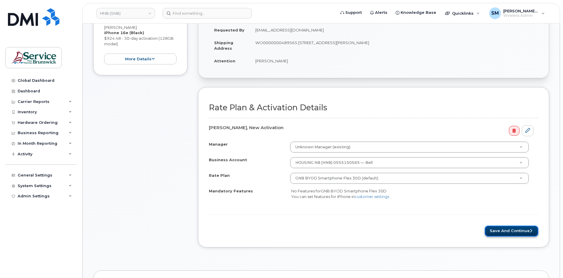
click at [512, 228] on button "Save and Continue" at bounding box center [512, 231] width 54 height 11
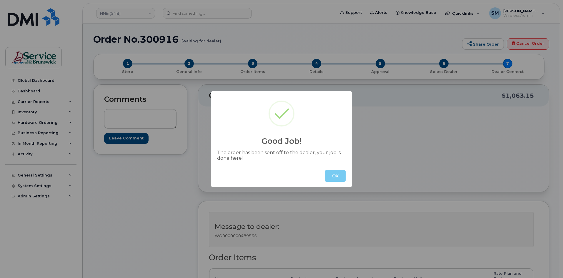
click at [336, 174] on button "OK" at bounding box center [335, 176] width 21 height 12
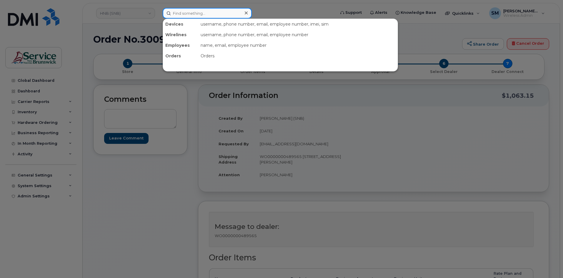
click at [197, 9] on input at bounding box center [207, 13] width 89 height 11
paste input "300389"
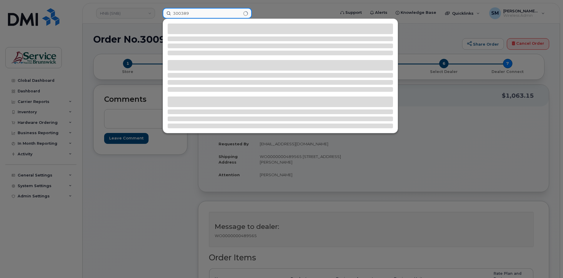
type input "300389"
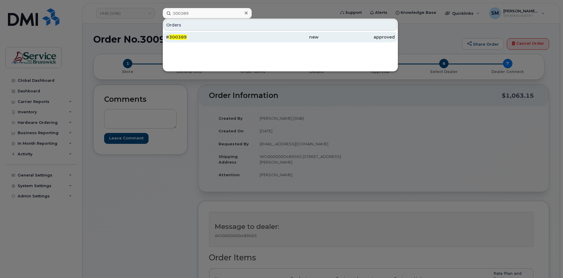
click at [184, 35] on span "300389" at bounding box center [178, 36] width 18 height 5
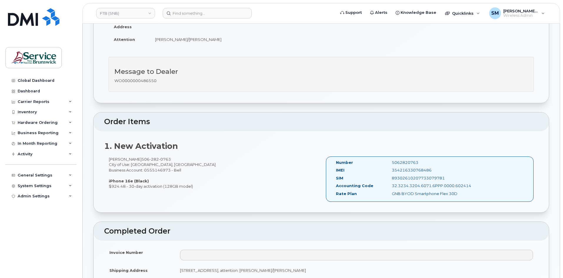
scroll to position [118, 0]
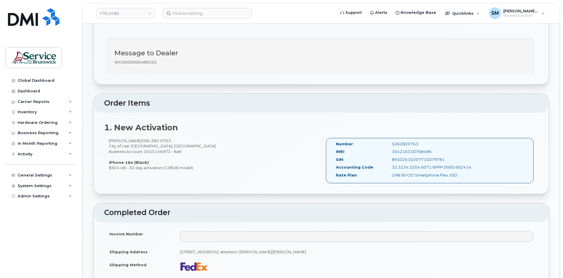
drag, startPoint x: 423, startPoint y: 144, endPoint x: 390, endPoint y: 141, distance: 33.1
click at [390, 141] on div "5062820763" at bounding box center [426, 144] width 79 height 6
copy div "5062820763"
